Goal: Answer question/provide support

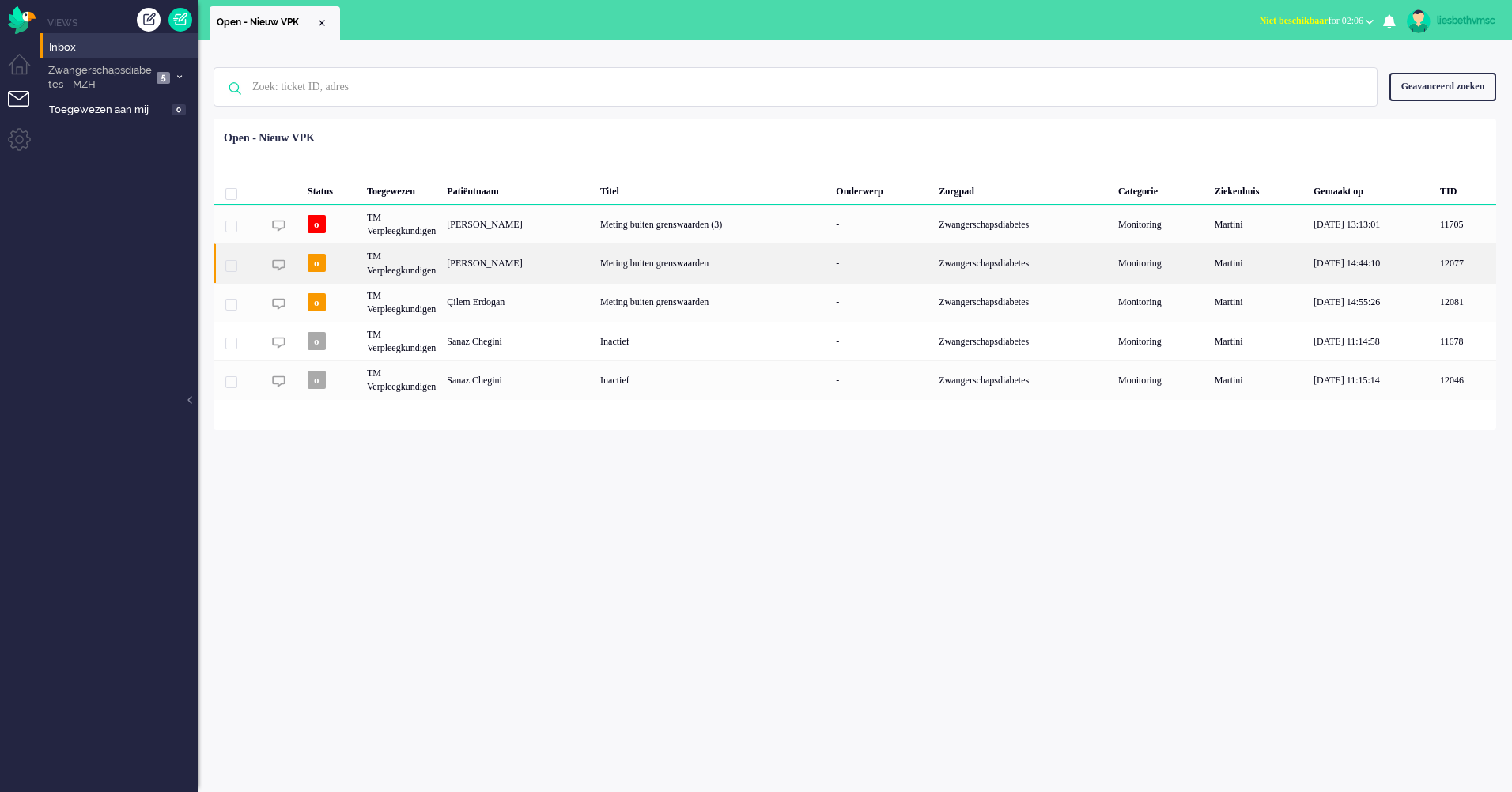
click at [397, 270] on div "TM Verpleegkundigen" at bounding box center [401, 263] width 80 height 39
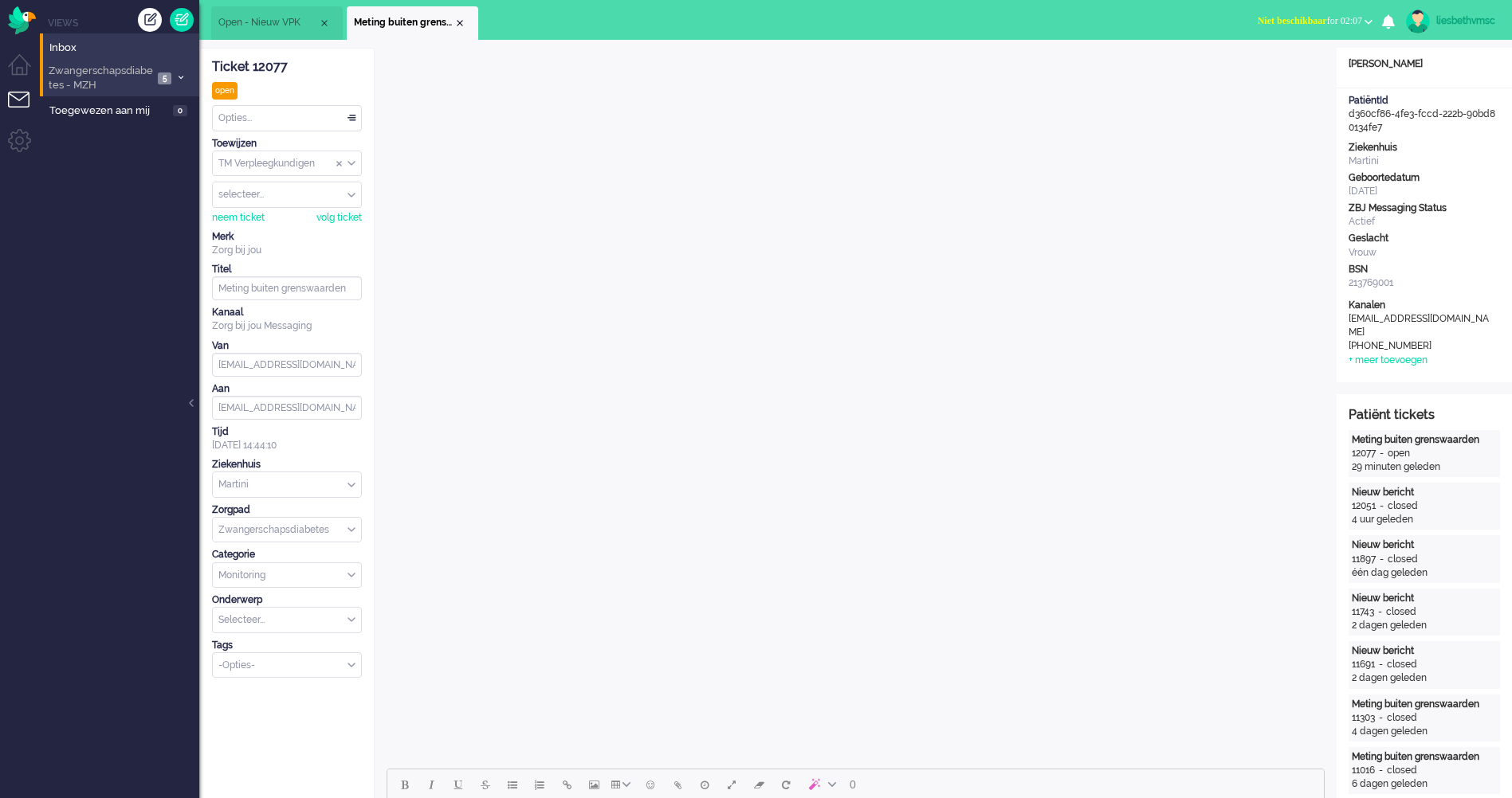
click at [68, 82] on span "Zwangerschapsdiabetes - MZH" at bounding box center [99, 78] width 107 height 29
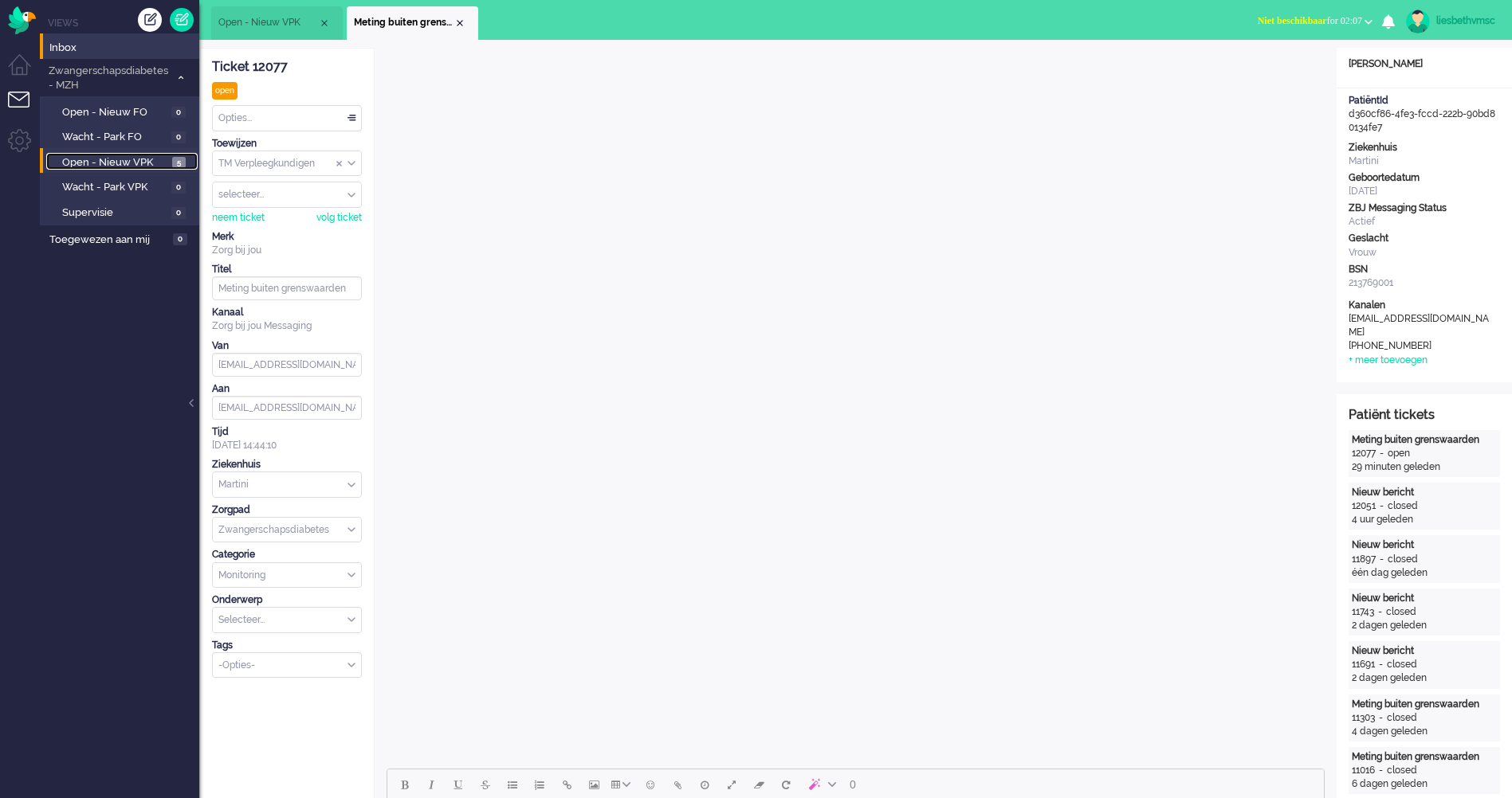
click at [131, 161] on span "Open - Nieuw VPK" at bounding box center [115, 163] width 106 height 15
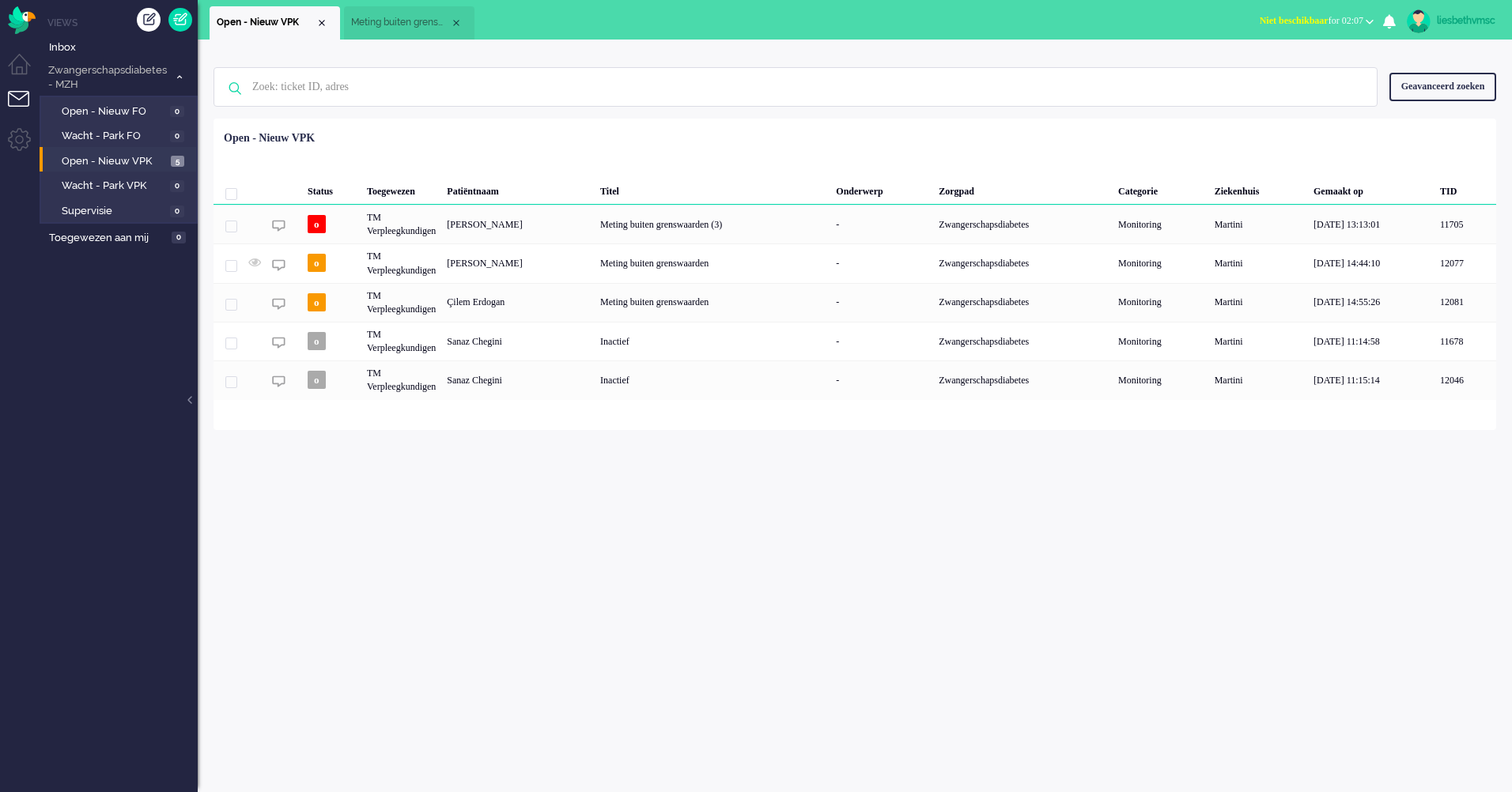
click at [617, 533] on div "Geen zoekresultaten Probeer nog eens Geavanceerd zoeken Geavanceerd zoeken Tick…" at bounding box center [855, 416] width 1314 height 753
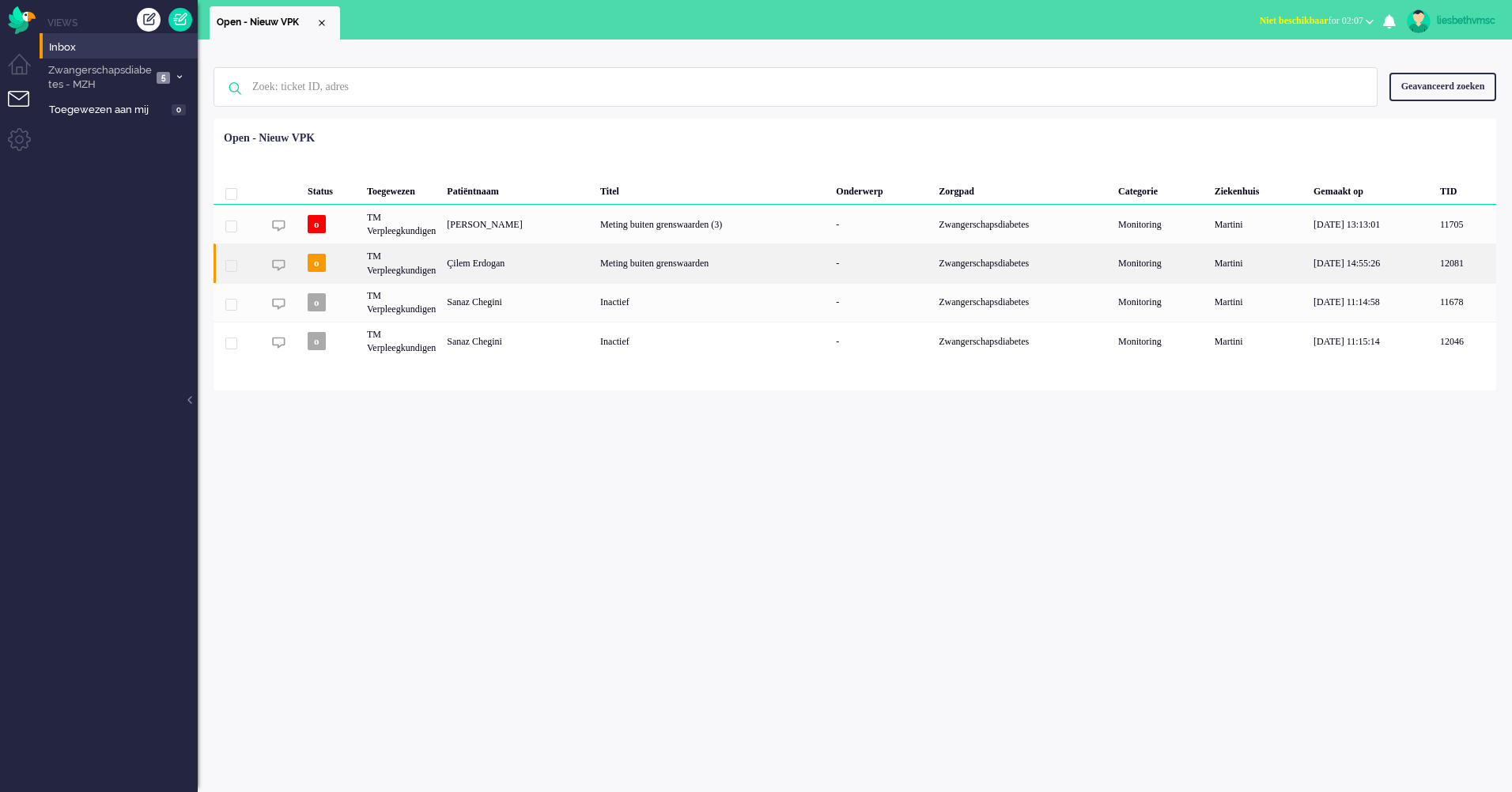
click at [493, 262] on div "Çilem Erdogan" at bounding box center [518, 263] width 154 height 39
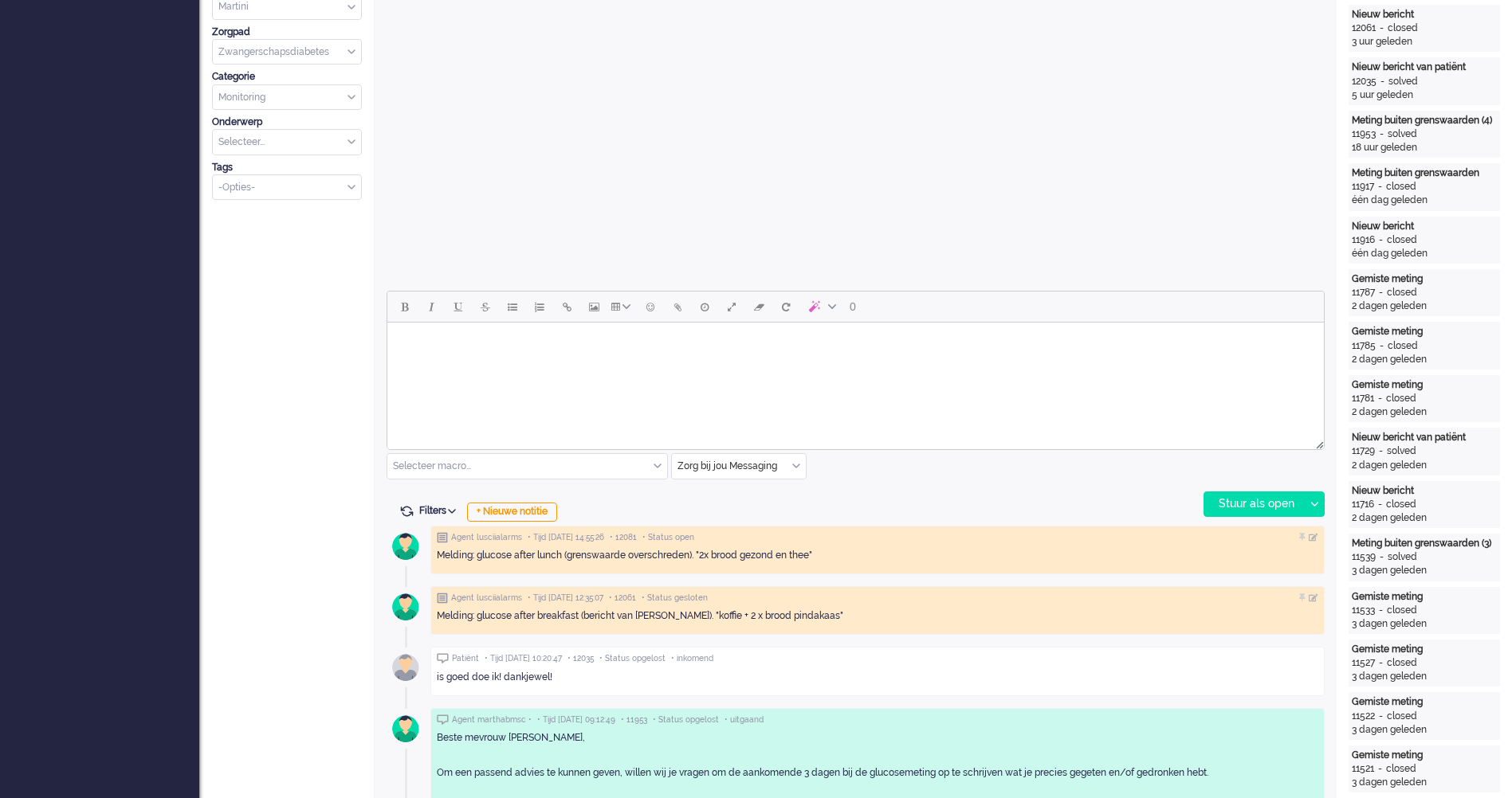
scroll to position [638, 0]
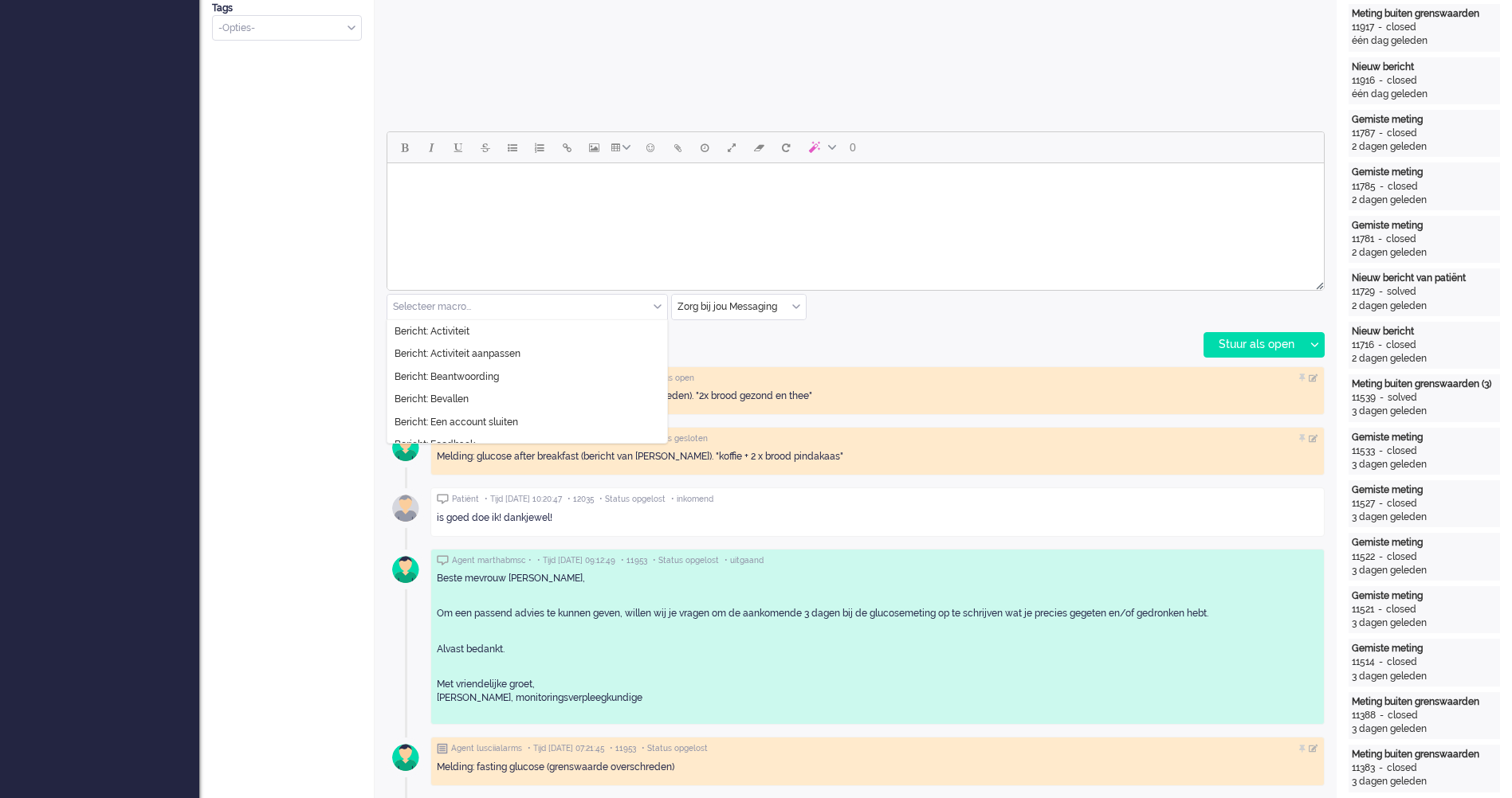
click at [661, 308] on div "Selecteer macro..." at bounding box center [527, 307] width 279 height 24
click at [603, 323] on li "Bericht: Activiteit" at bounding box center [527, 331] width 279 height 23
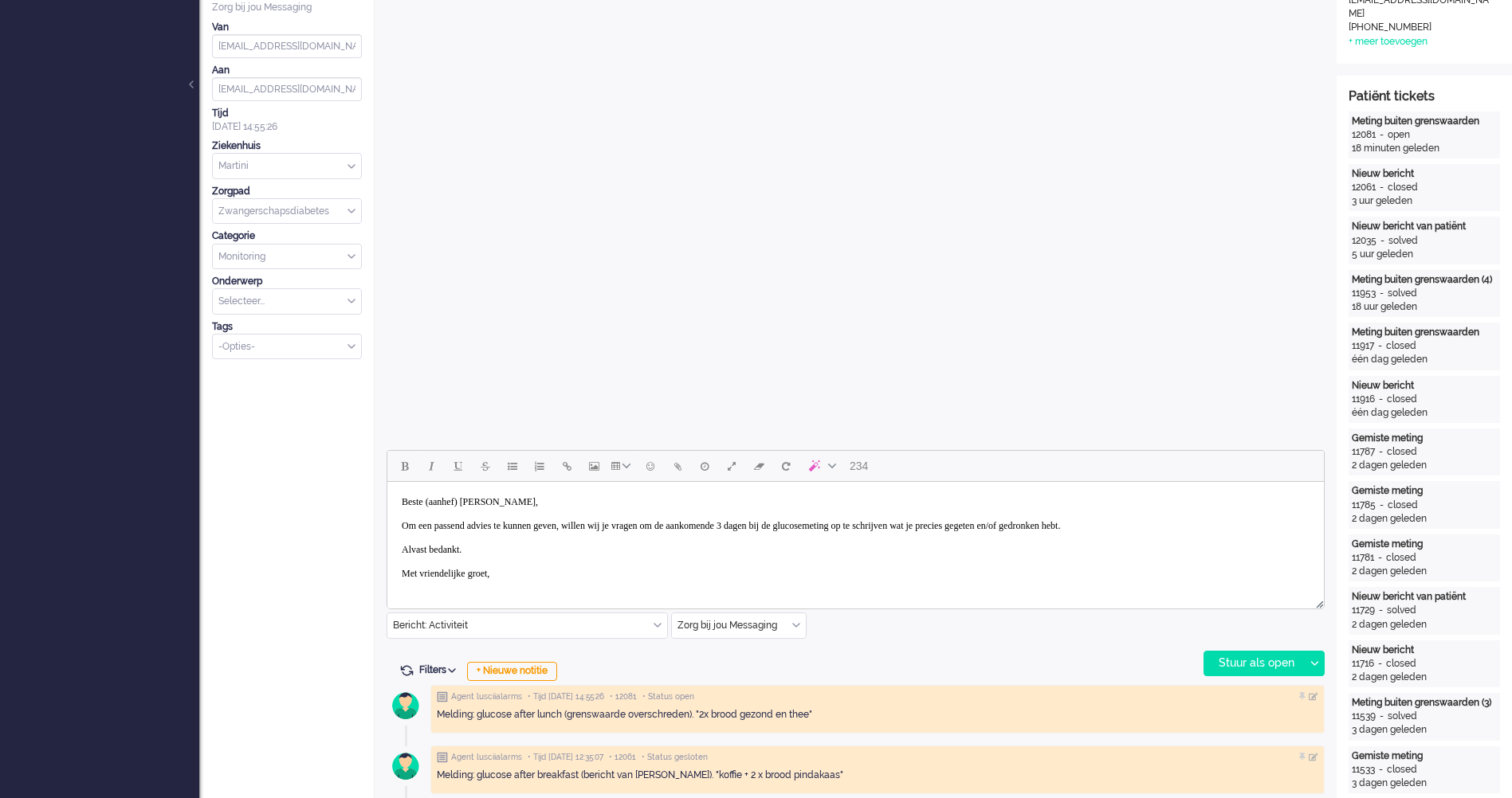
scroll to position [0, 0]
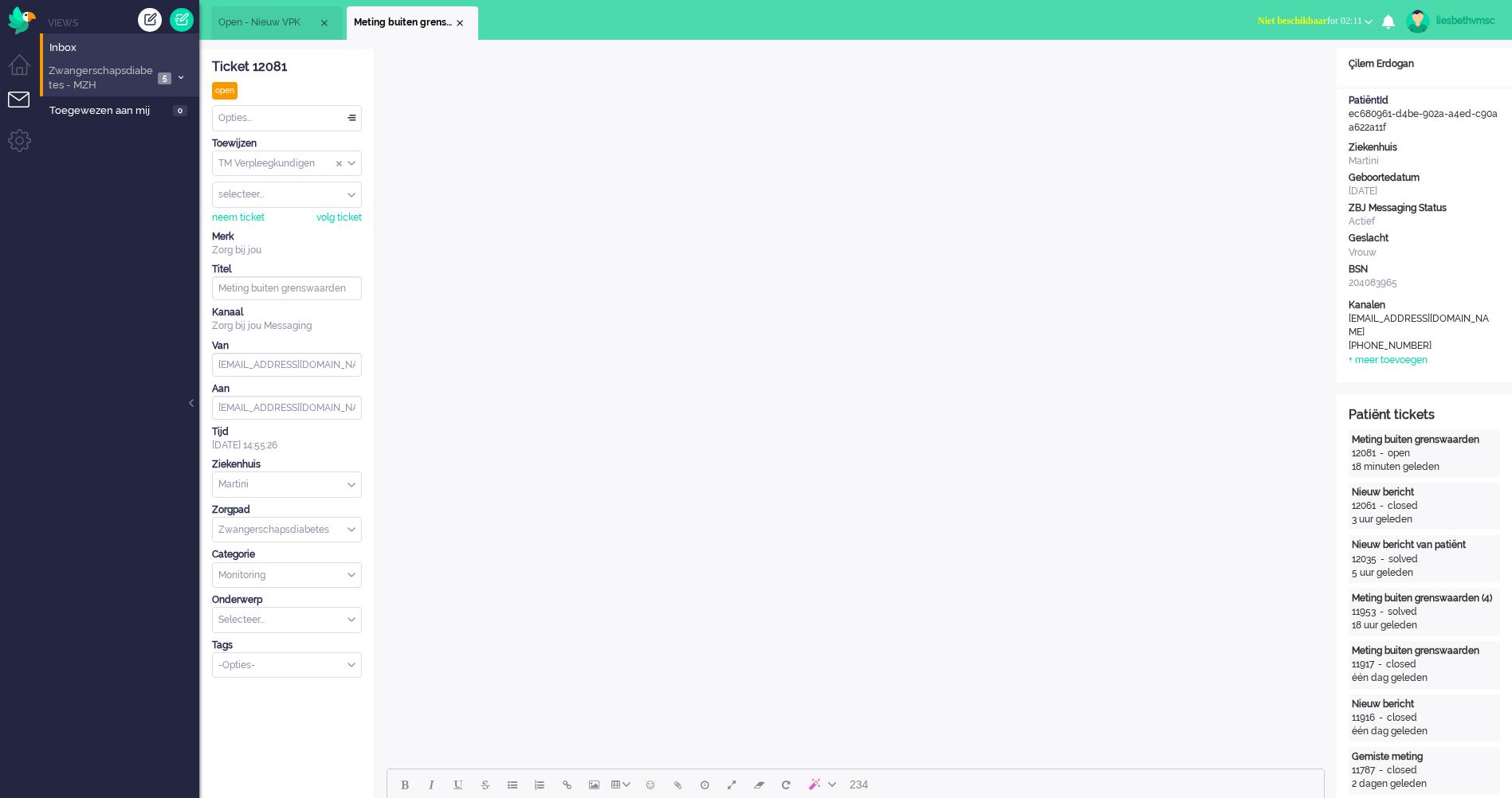
click at [125, 75] on span "Zwangerschapsdiabetes - MZH" at bounding box center [99, 78] width 107 height 29
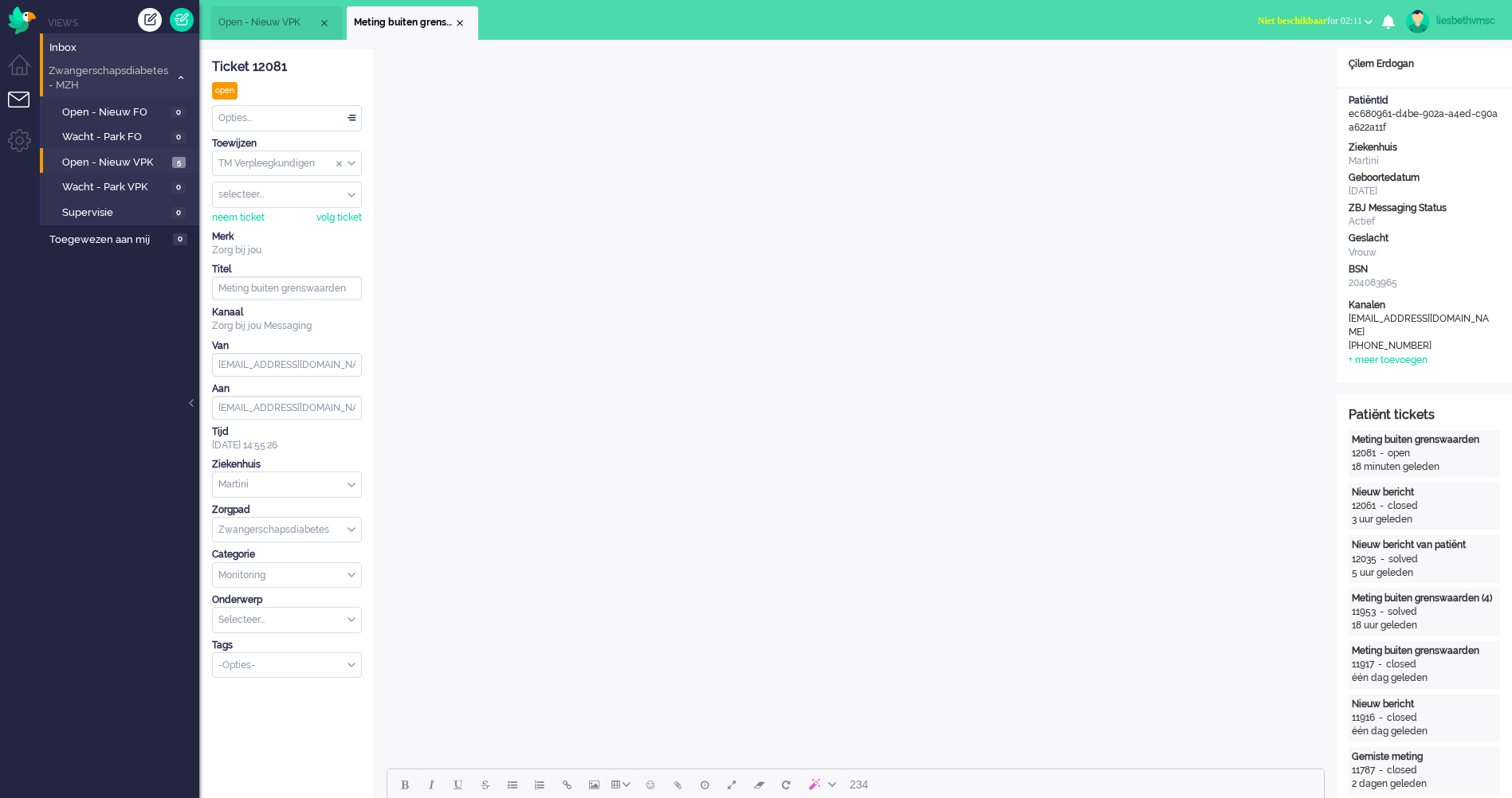
click at [125, 75] on span "Zwangerschapsdiabetes - MZH" at bounding box center [108, 78] width 124 height 29
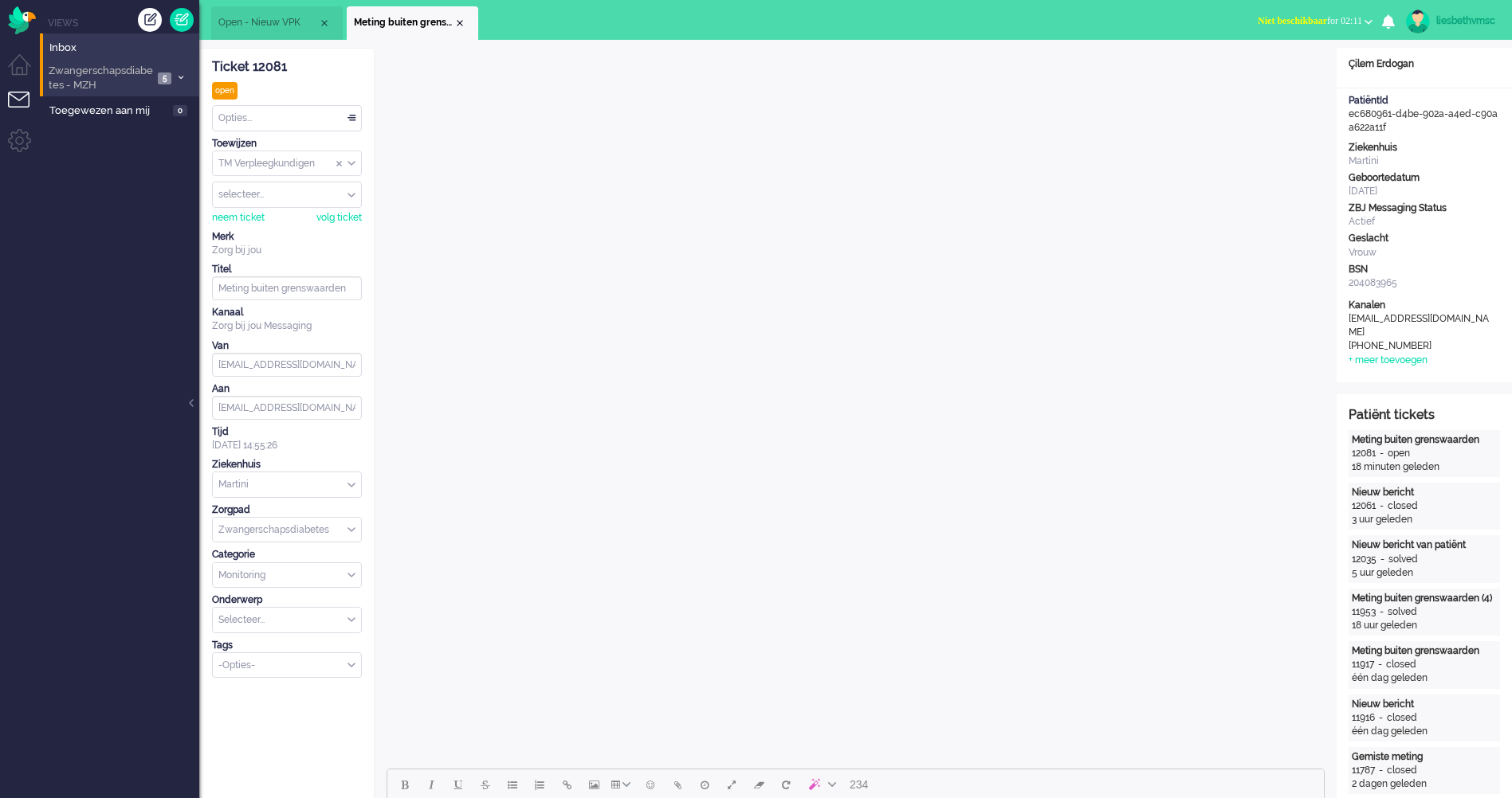
click at [84, 73] on span "Zwangerschapsdiabetes - MZH" at bounding box center [99, 78] width 107 height 29
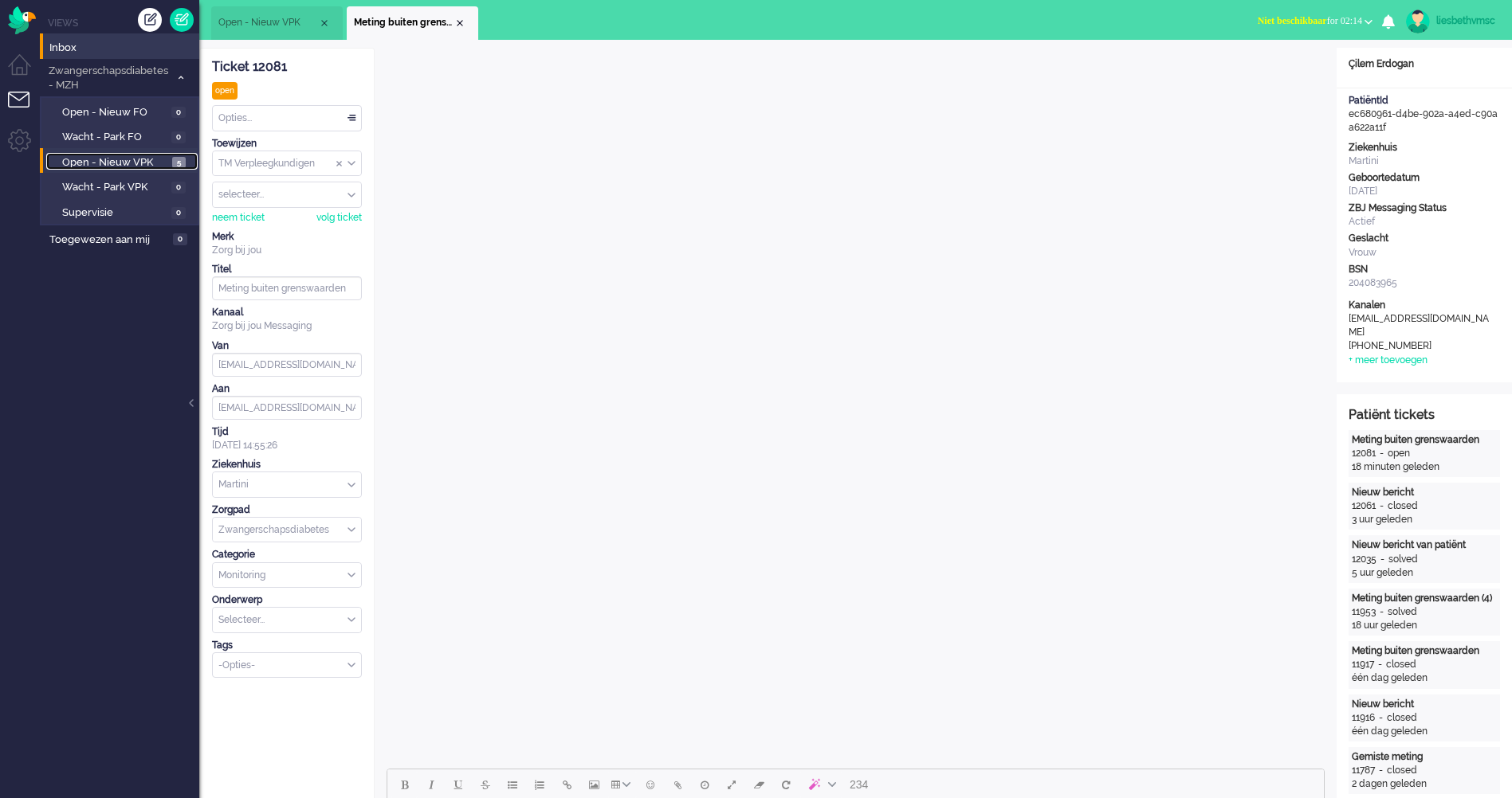
click at [110, 163] on span "Open - Nieuw VPK" at bounding box center [115, 163] width 106 height 15
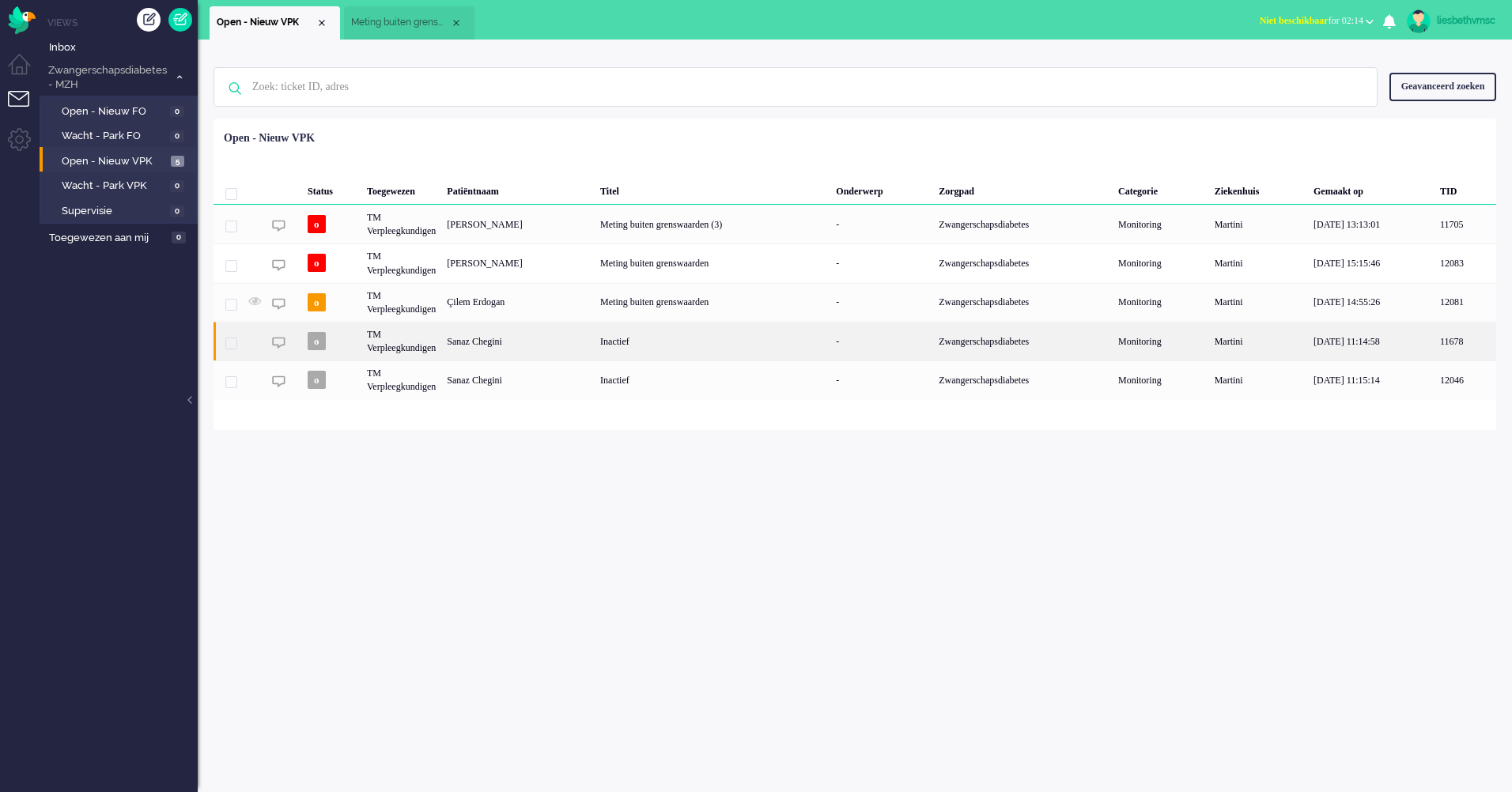
click at [417, 341] on div "TM Verpleegkundigen" at bounding box center [401, 341] width 80 height 39
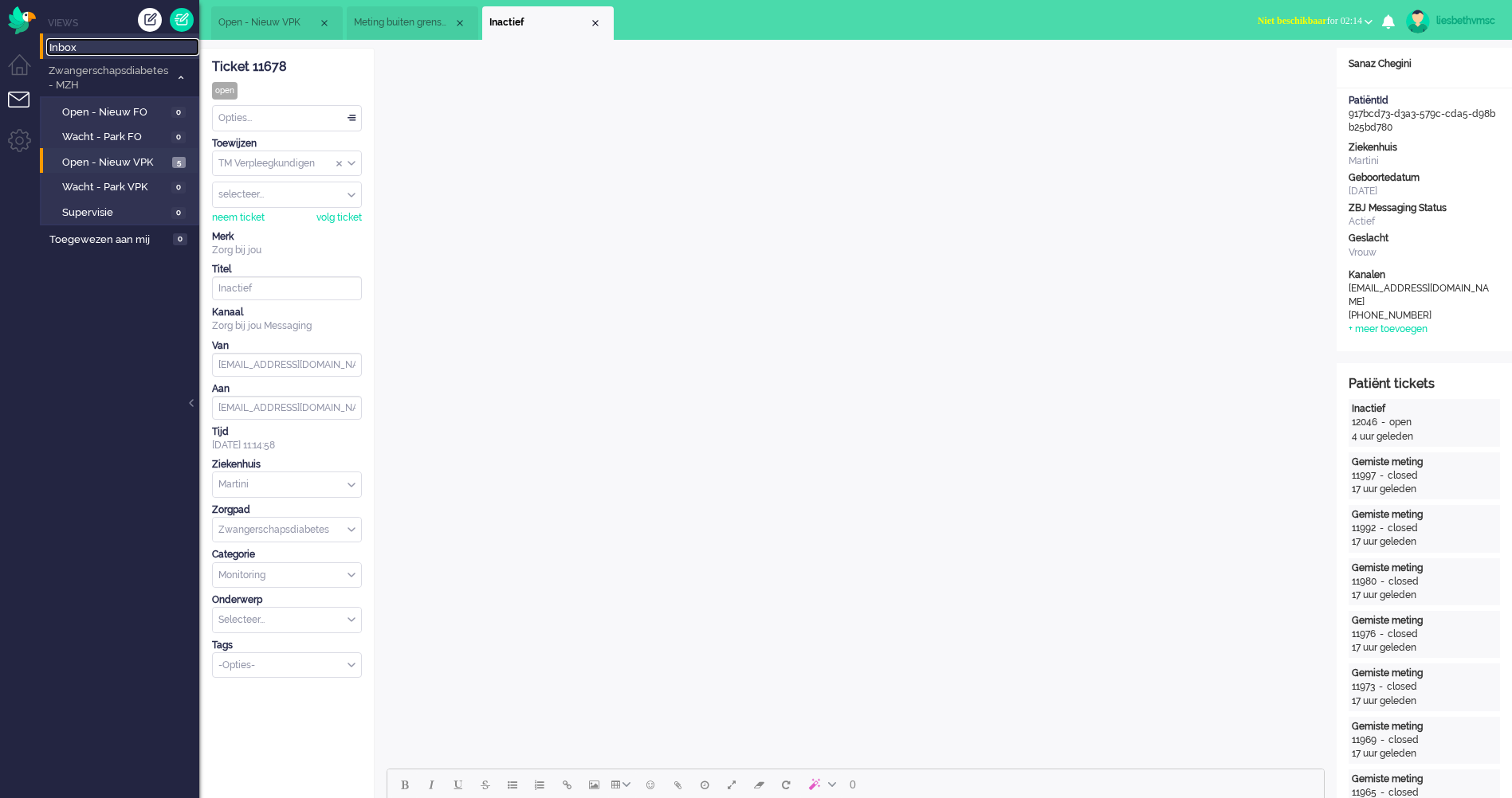
click at [74, 46] on span "Inbox" at bounding box center [125, 48] width 150 height 15
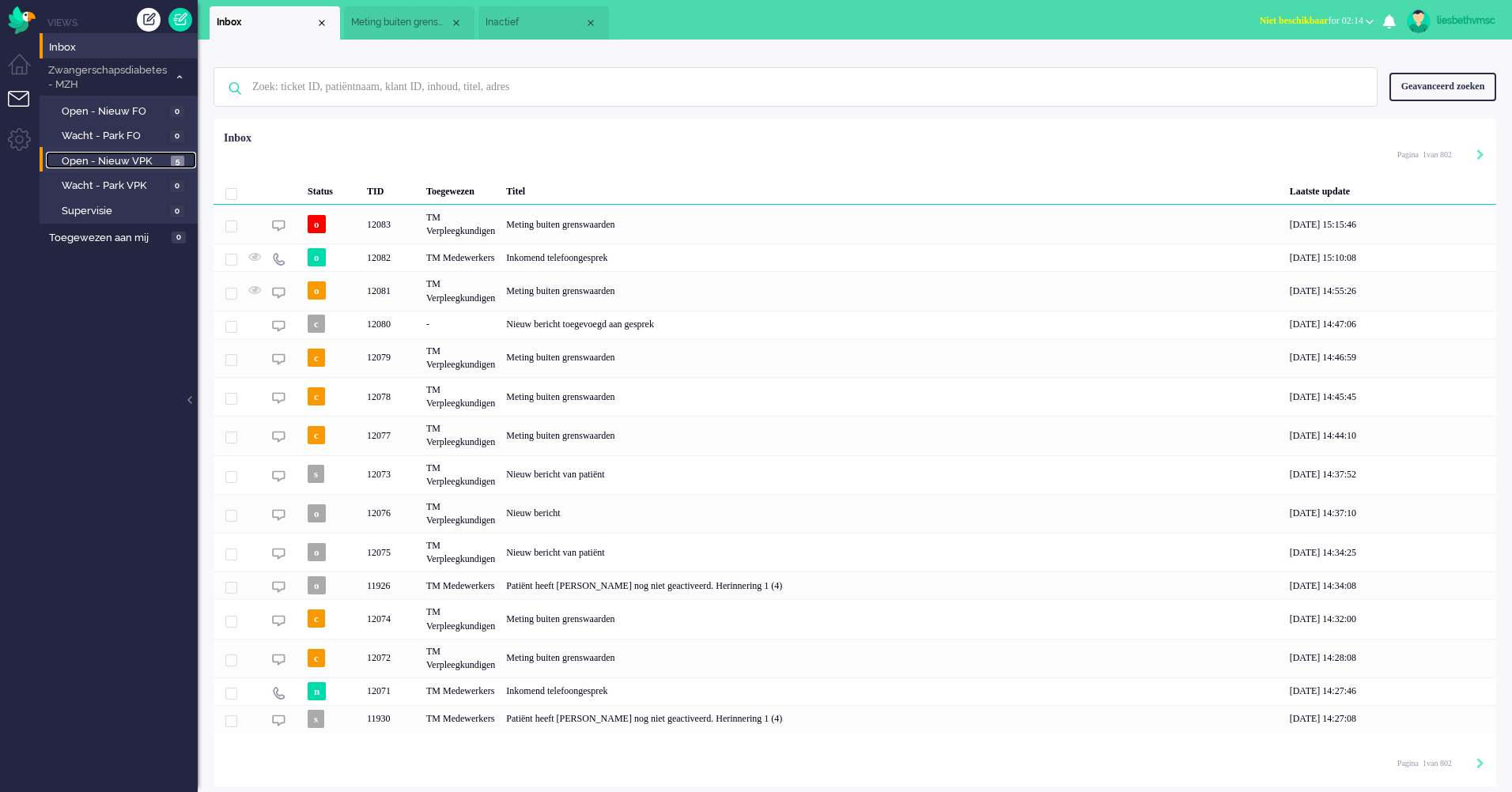
click at [125, 158] on span "Open - Nieuw VPK" at bounding box center [114, 162] width 105 height 15
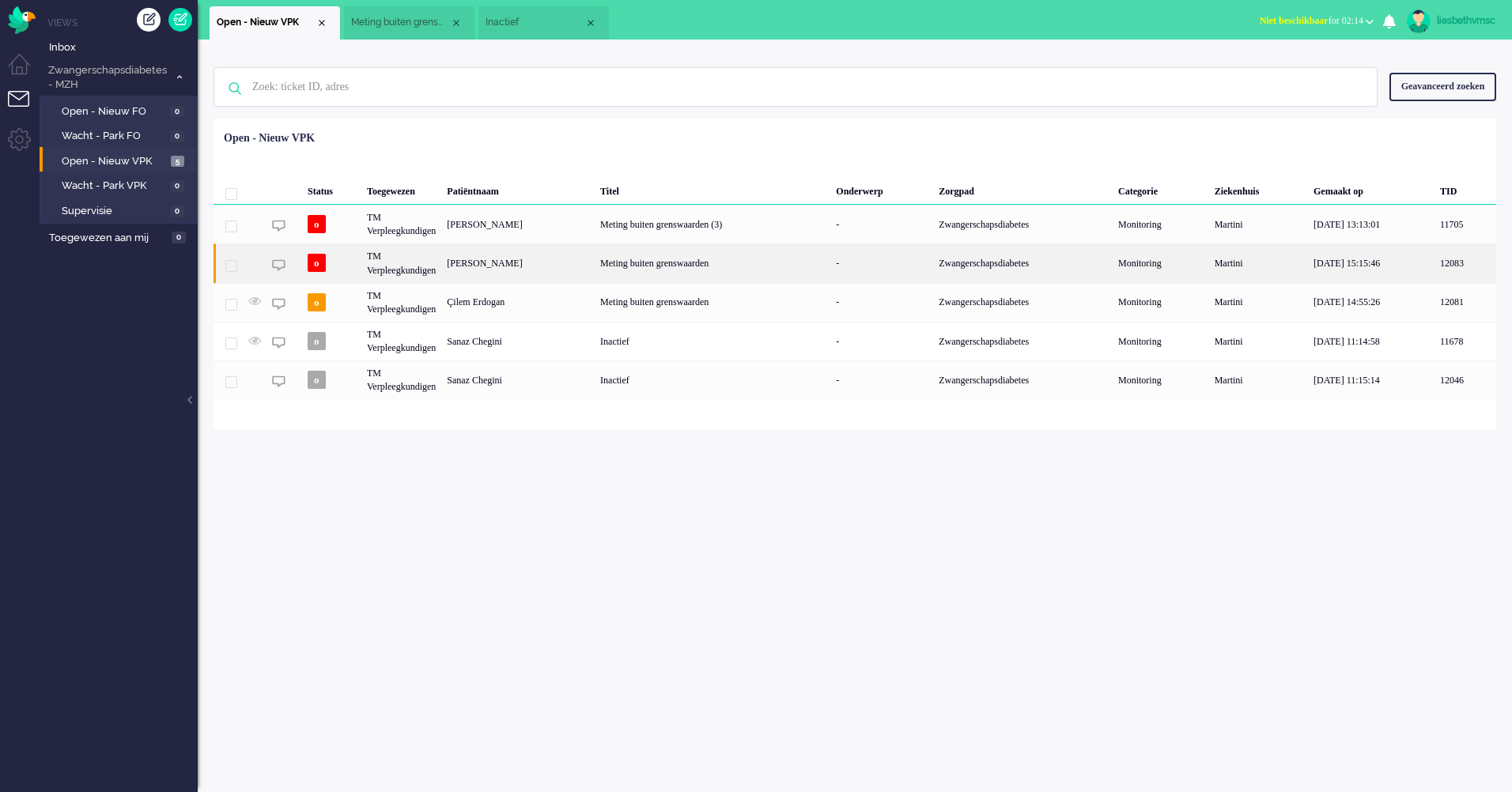
click at [407, 267] on div "TM Verpleegkundigen" at bounding box center [401, 263] width 80 height 39
